Goal: Find specific page/section: Find specific page/section

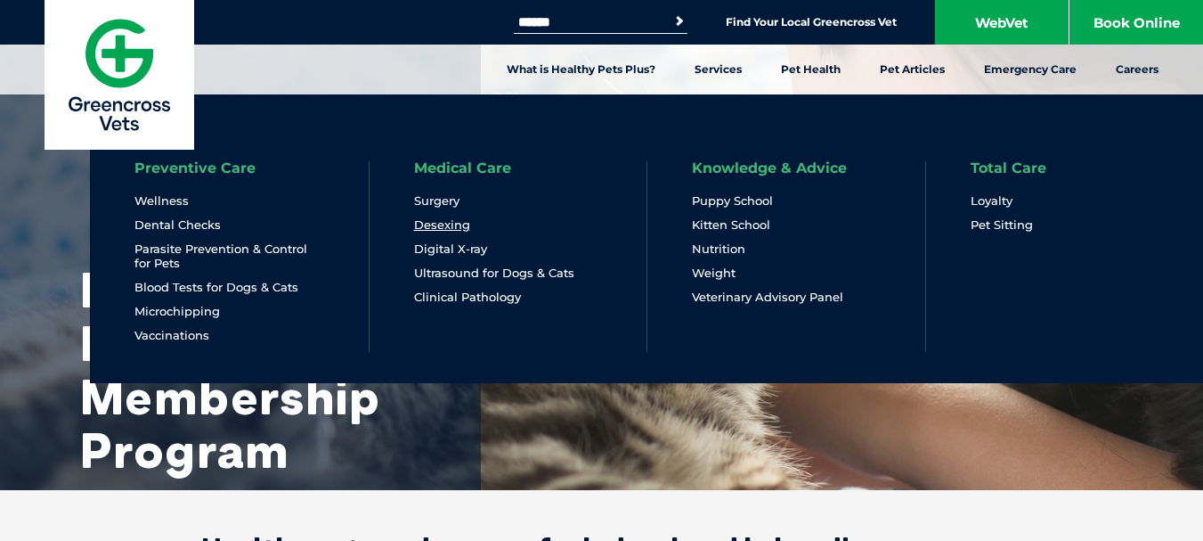
click at [454, 225] on link "Desexing" at bounding box center [442, 224] width 56 height 15
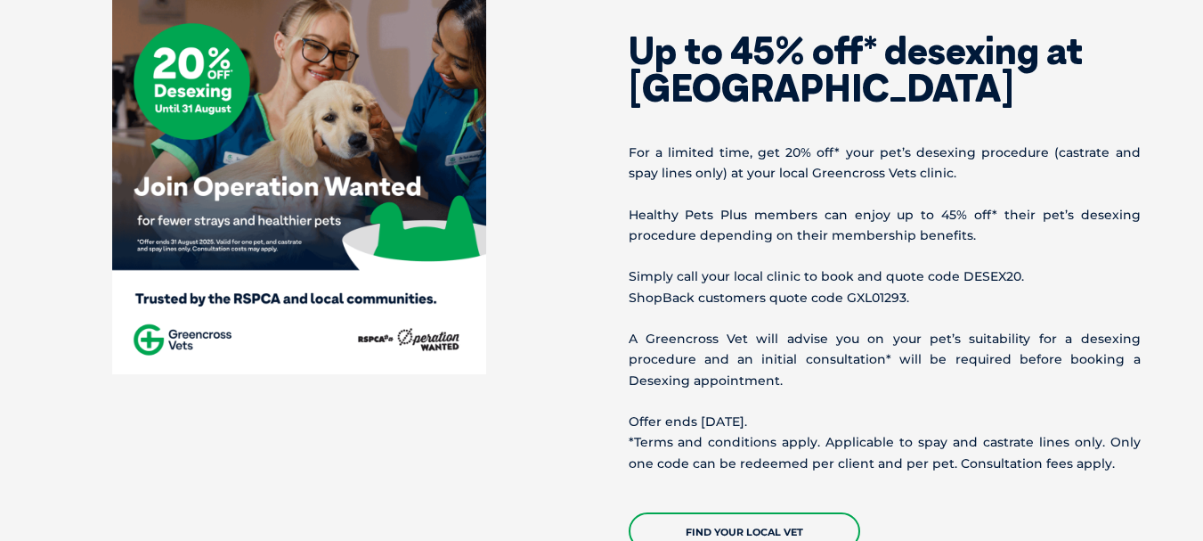
scroll to position [801, 0]
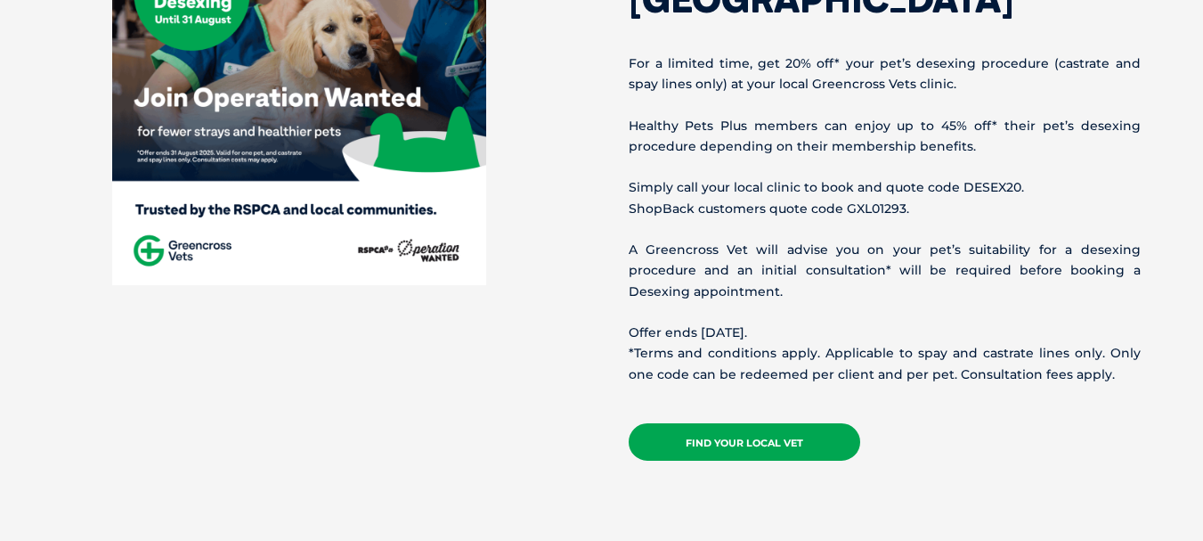
click at [775, 450] on link "Find your local vet" at bounding box center [745, 441] width 232 height 37
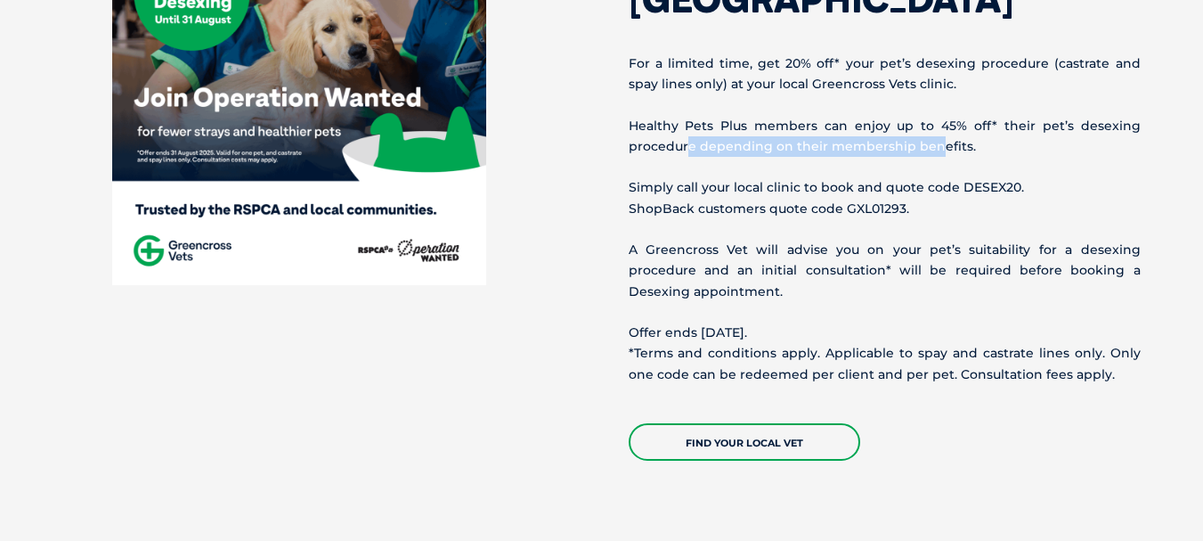
drag, startPoint x: 687, startPoint y: 143, endPoint x: 937, endPoint y: 151, distance: 249.5
click at [937, 151] on p "Healthy Pets Plus members can enjoy up to 45% off* their pet’s desexing procedu…" at bounding box center [885, 136] width 512 height 41
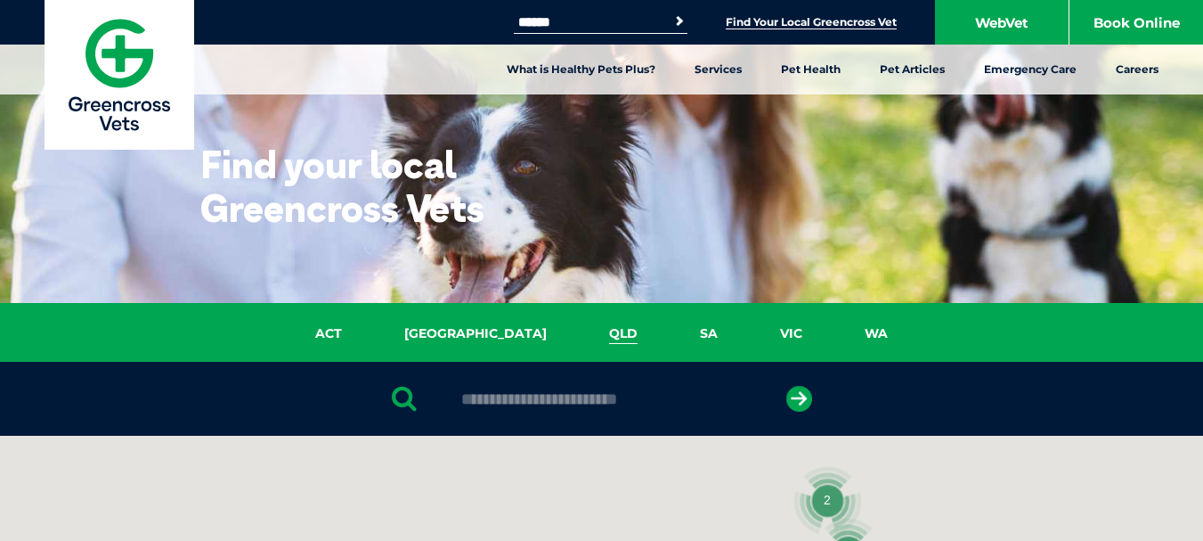
click at [578, 332] on link "QLD" at bounding box center [623, 333] width 91 height 20
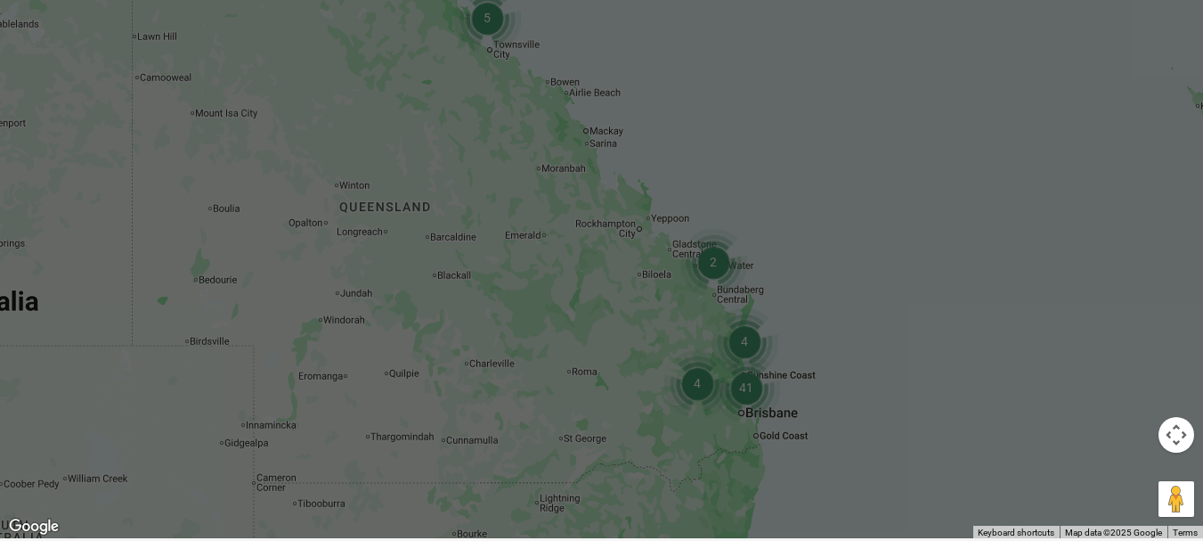
scroll to position [587, 0]
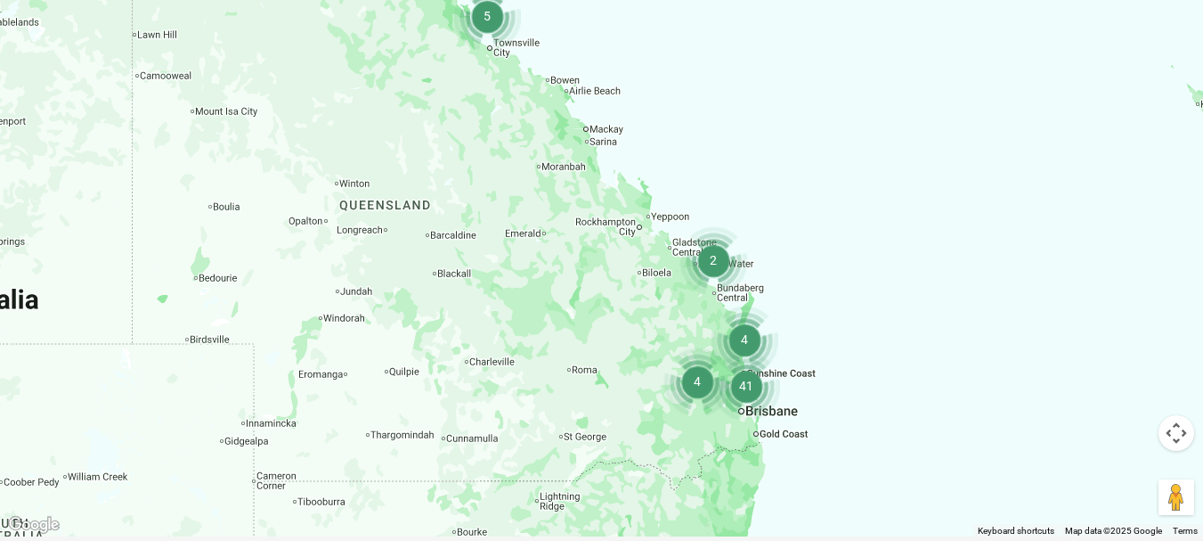
click at [743, 399] on img "41" at bounding box center [746, 386] width 68 height 68
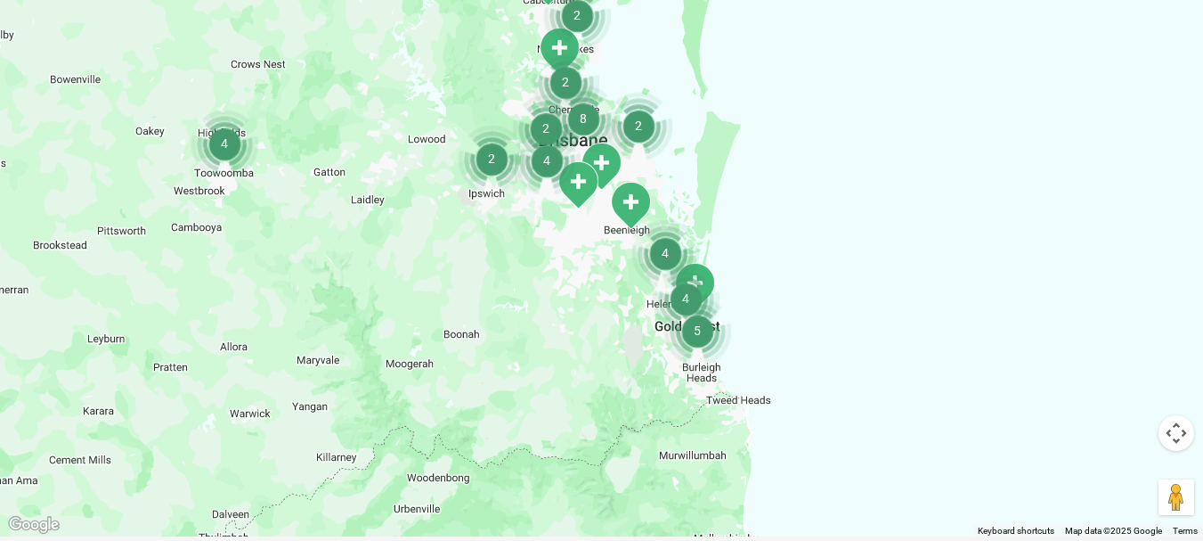
click at [668, 255] on img "4" at bounding box center [665, 253] width 68 height 68
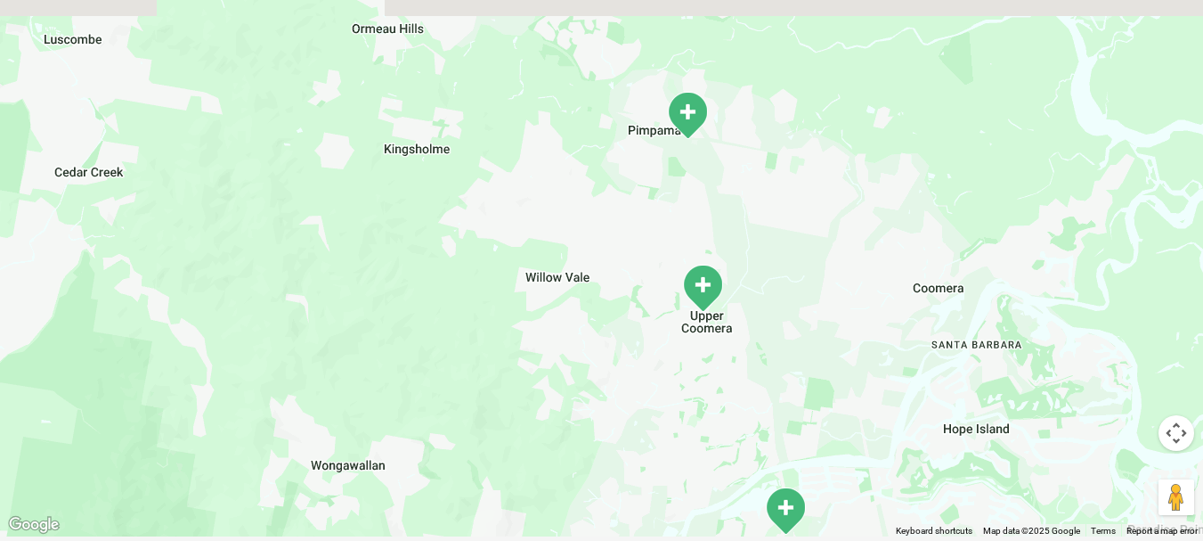
drag, startPoint x: 474, startPoint y: 124, endPoint x: 736, endPoint y: 501, distance: 459.5
click at [749, 511] on div at bounding box center [601, 192] width 1203 height 687
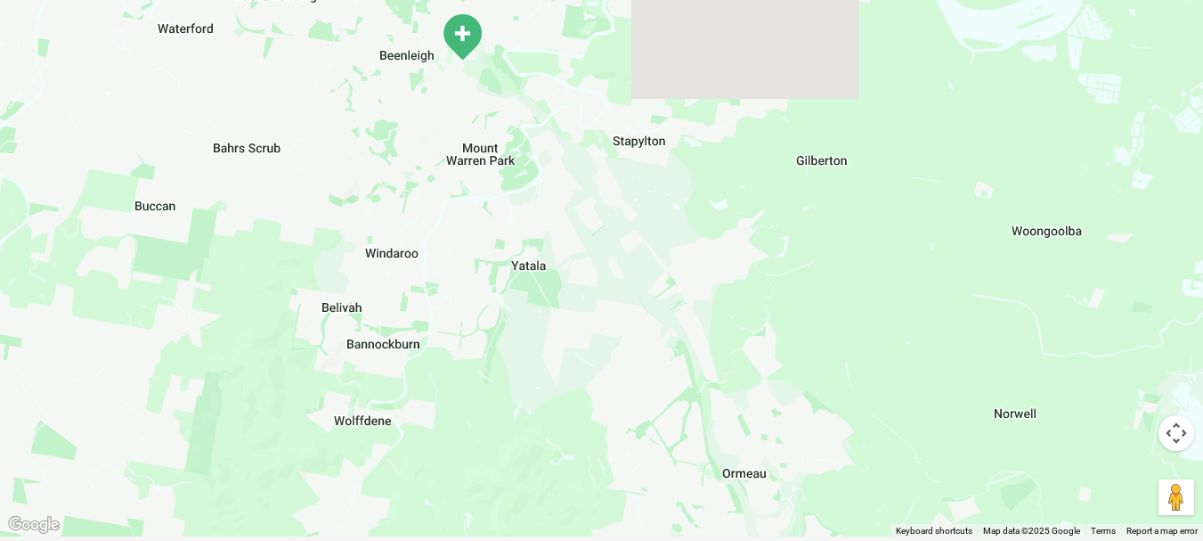
drag, startPoint x: 572, startPoint y: 166, endPoint x: 695, endPoint y: 496, distance: 352.5
click at [695, 496] on div at bounding box center [601, 192] width 1203 height 687
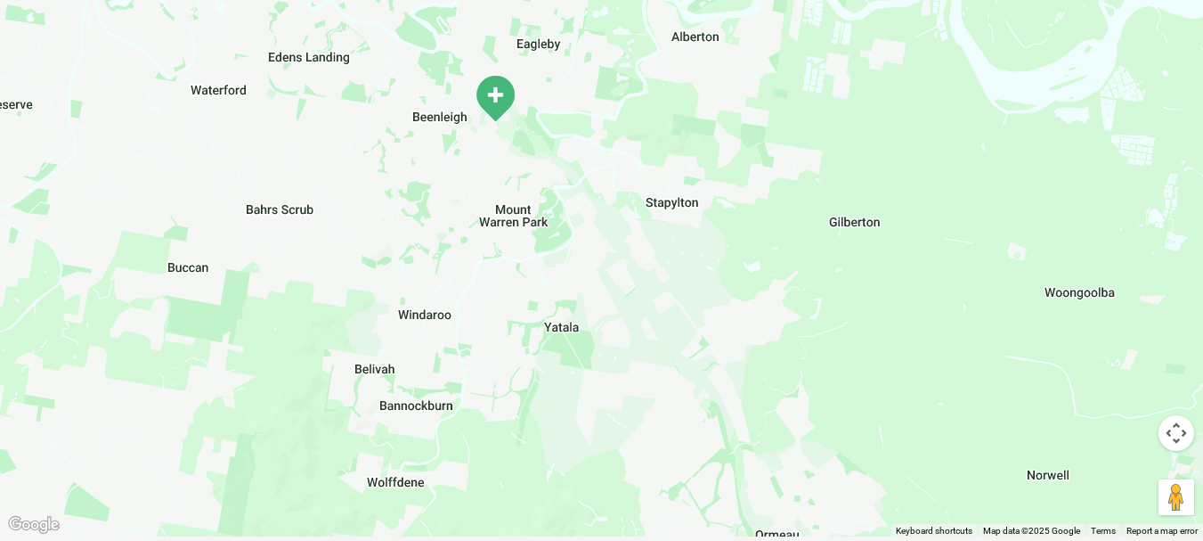
click at [497, 94] on img "Beenleigh" at bounding box center [495, 98] width 45 height 49
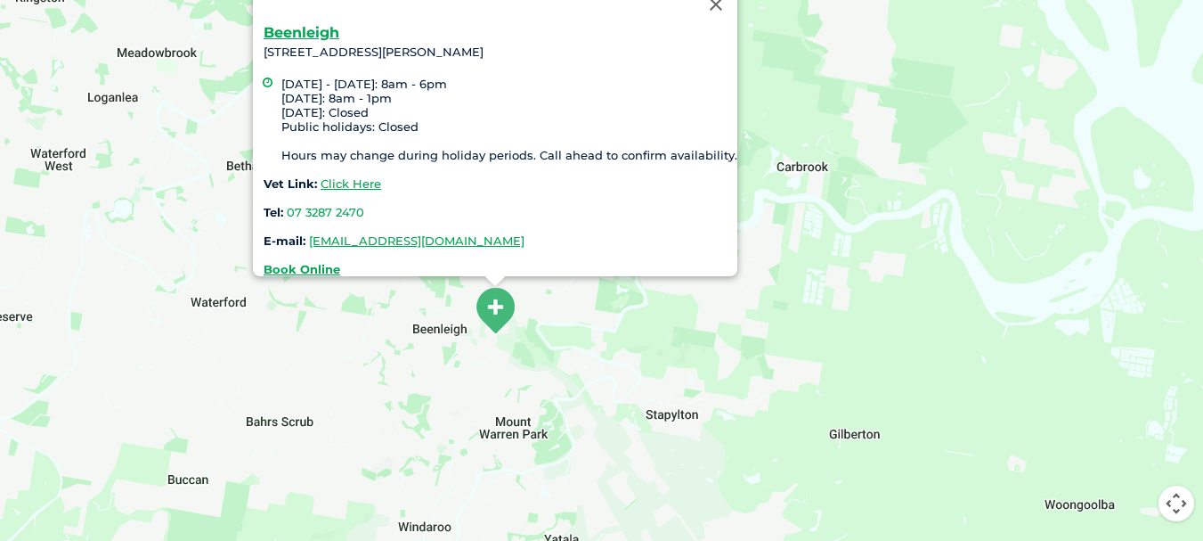
scroll to position [498, 0]
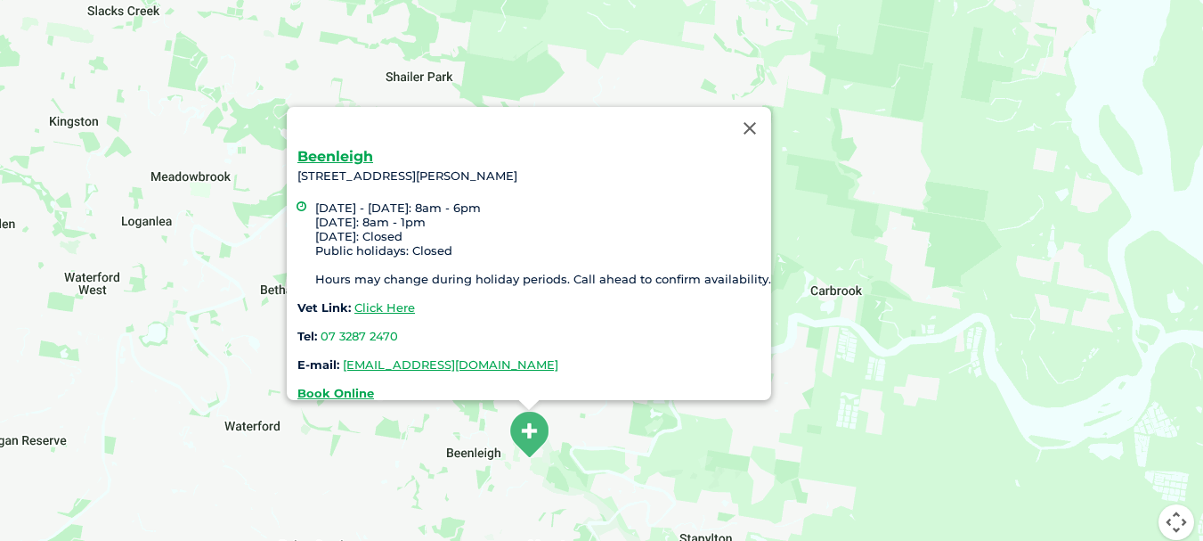
drag, startPoint x: 914, startPoint y: 138, endPoint x: 948, endPoint y: 245, distance: 112.1
click at [948, 245] on div "Beenleigh 3/137-141 George St, Beenleigh QLD Monday - Friday: 8am - 6pm Saturda…" at bounding box center [601, 281] width 1203 height 687
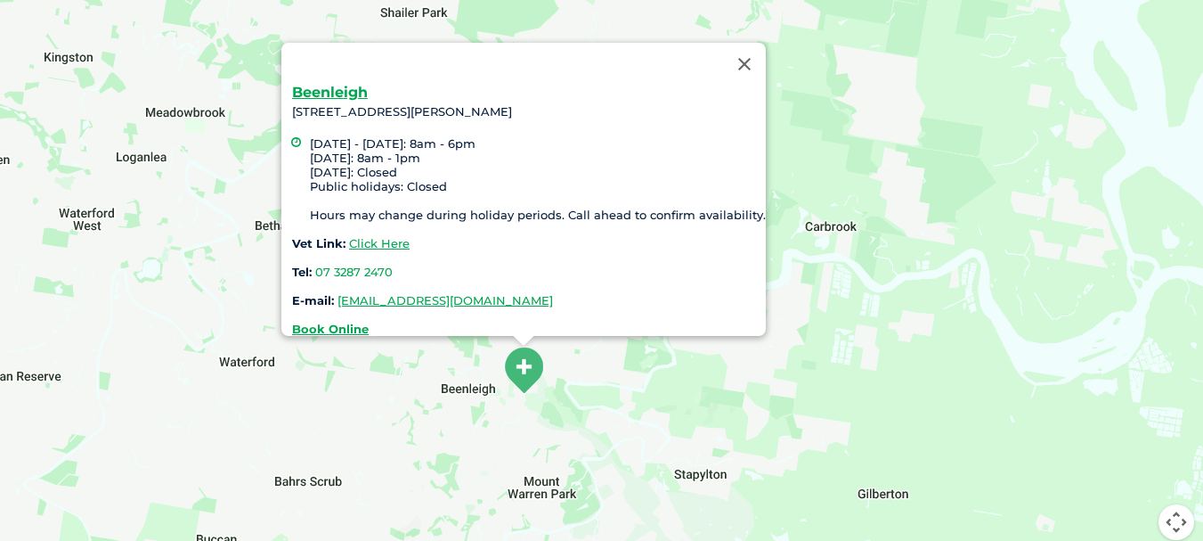
drag, startPoint x: 899, startPoint y: 234, endPoint x: 894, endPoint y: 167, distance: 67.9
click at [894, 167] on div "Beenleigh 3/137-141 George St, Beenleigh QLD Monday - Friday: 8am - 6pm Saturda…" at bounding box center [601, 281] width 1203 height 687
